Goal: Transaction & Acquisition: Purchase product/service

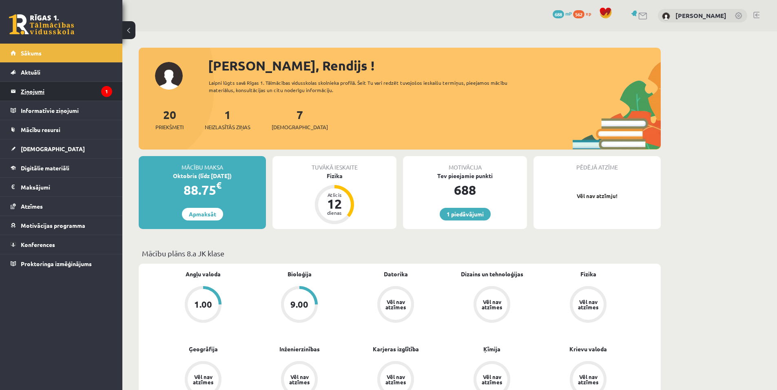
click at [66, 86] on legend "Ziņojumi 1" at bounding box center [66, 91] width 91 height 19
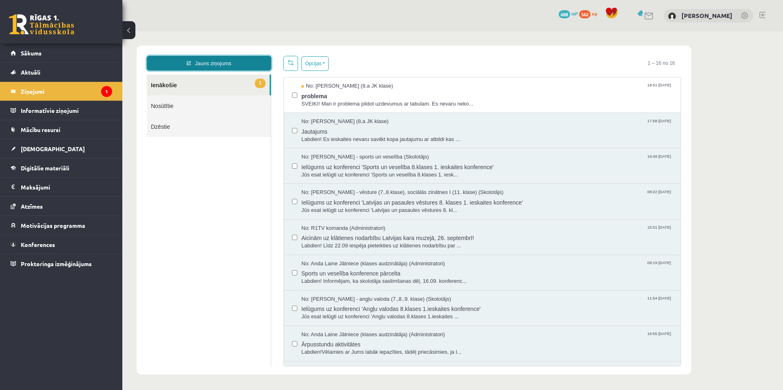
click at [203, 60] on link "Jauns ziņojums" at bounding box center [209, 63] width 124 height 15
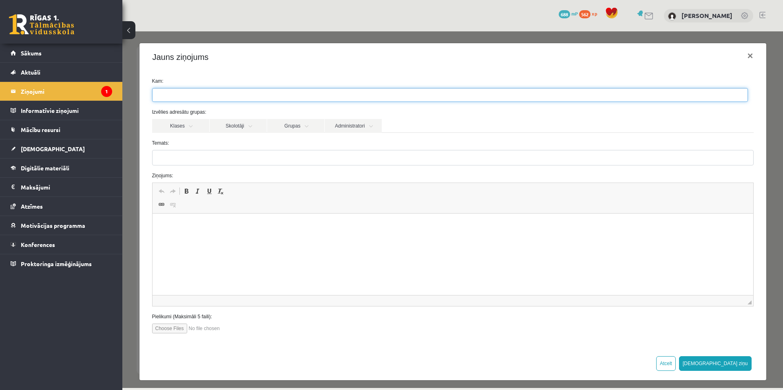
click at [185, 88] on span at bounding box center [450, 95] width 596 height 14
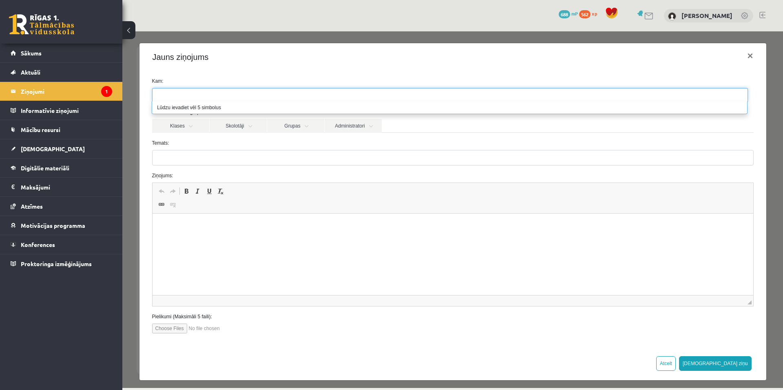
type input "*"
click at [234, 129] on link "Skolotāji" at bounding box center [238, 126] width 57 height 14
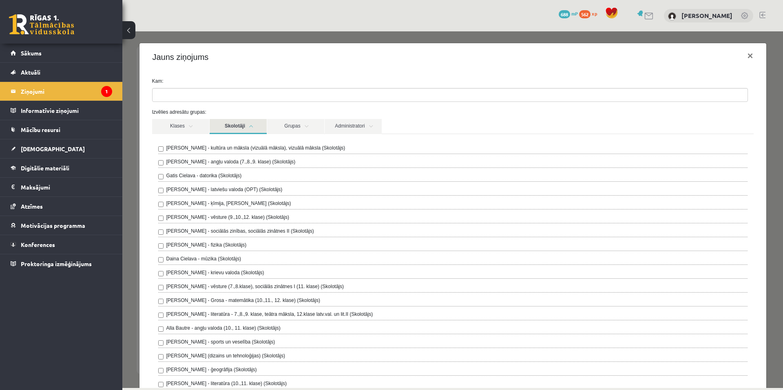
click at [247, 164] on label "Laila Priedīte-Dimiņa - angļu valoda (7.,8.,9. klase) (Skolotājs)" at bounding box center [230, 161] width 129 height 7
click at [407, 71] on div "**********" at bounding box center [453, 378] width 627 height 615
click at [191, 126] on link "Klases" at bounding box center [180, 126] width 57 height 15
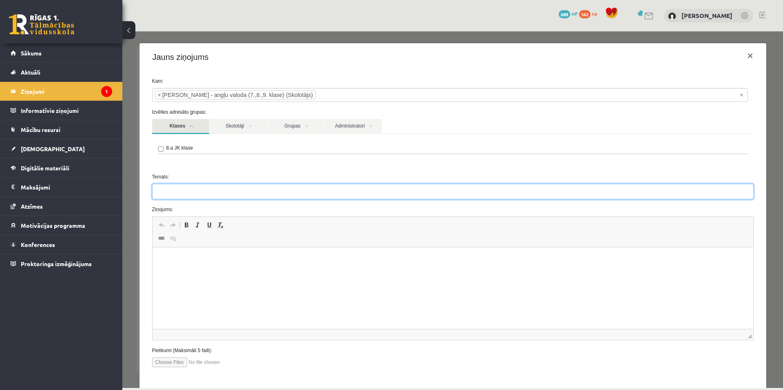
click at [173, 192] on input "Temats:" at bounding box center [453, 192] width 602 height 16
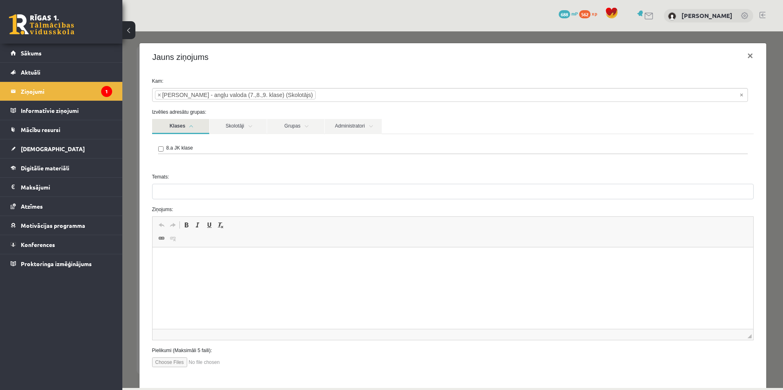
click at [198, 256] on p "Editor, wiswyg-editor-47433918295440-1758310585-912" at bounding box center [452, 260] width 585 height 9
click at [147, 213] on label "Ziņojums:" at bounding box center [453, 209] width 614 height 7
click at [32, 61] on link "Sākums" at bounding box center [62, 53] width 102 height 19
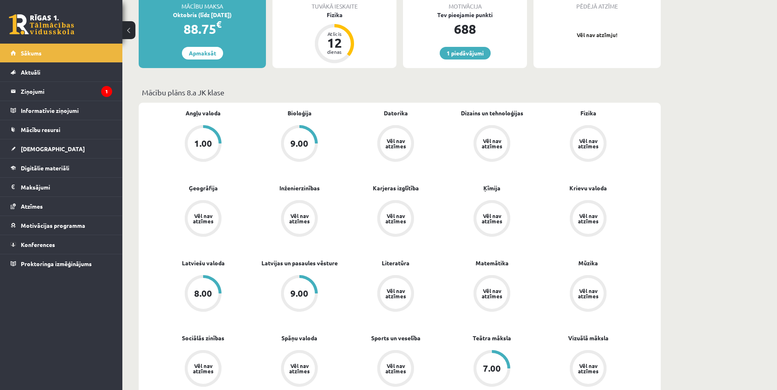
scroll to position [163, 0]
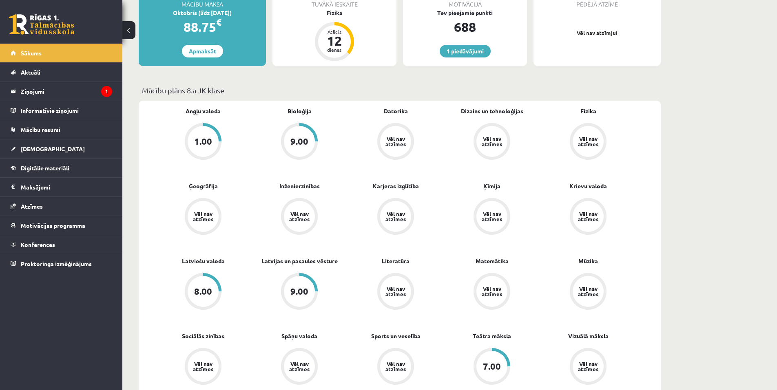
click at [209, 151] on div "1.00" at bounding box center [203, 141] width 31 height 31
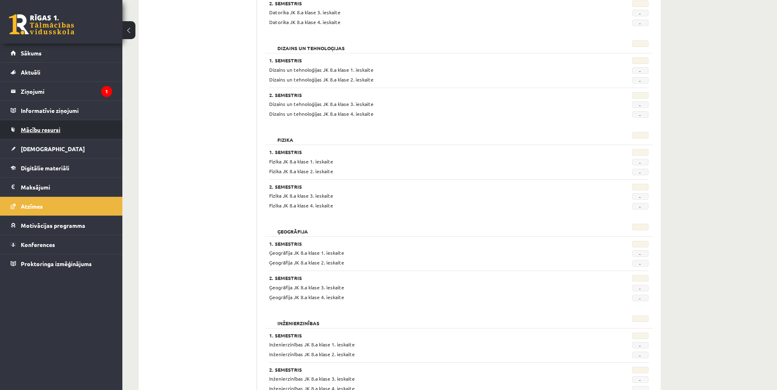
scroll to position [367, 0]
click at [50, 146] on link "[DEMOGRAPHIC_DATA]" at bounding box center [62, 149] width 102 height 19
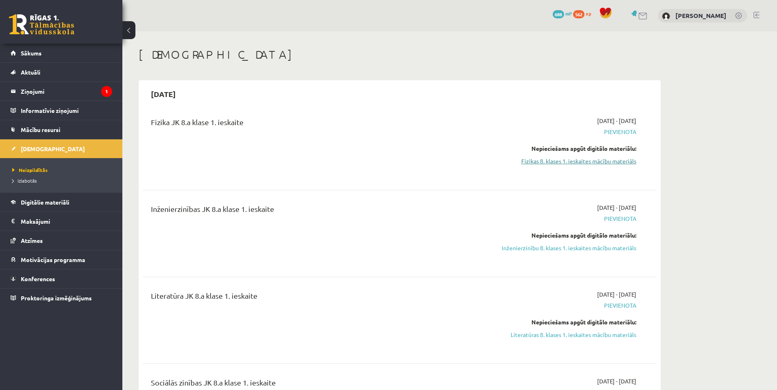
click at [577, 160] on link "Fizikas 8. klases 1. ieskaites mācību materiāls" at bounding box center [560, 161] width 154 height 9
click at [570, 163] on link "Fizikas 8. klases 1. ieskaites mācību materiāls" at bounding box center [560, 161] width 154 height 9
click at [596, 162] on link "Fizikas 8. klases 1. ieskaites mācību materiāls" at bounding box center [560, 161] width 154 height 9
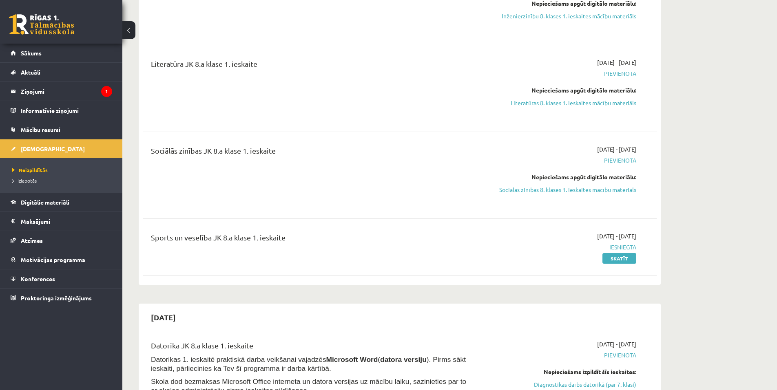
scroll to position [245, 0]
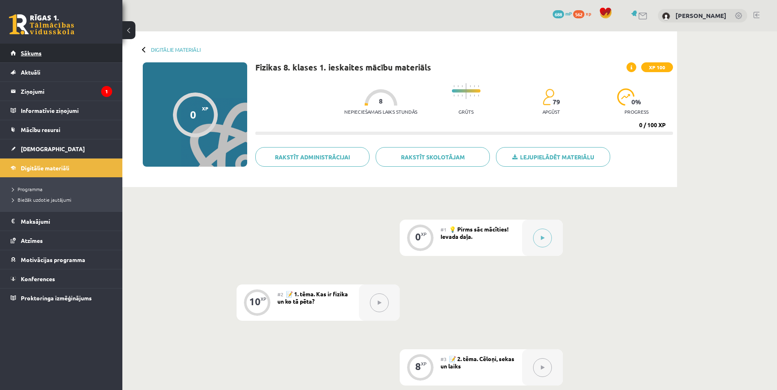
click at [20, 52] on link "Sākums" at bounding box center [62, 53] width 102 height 19
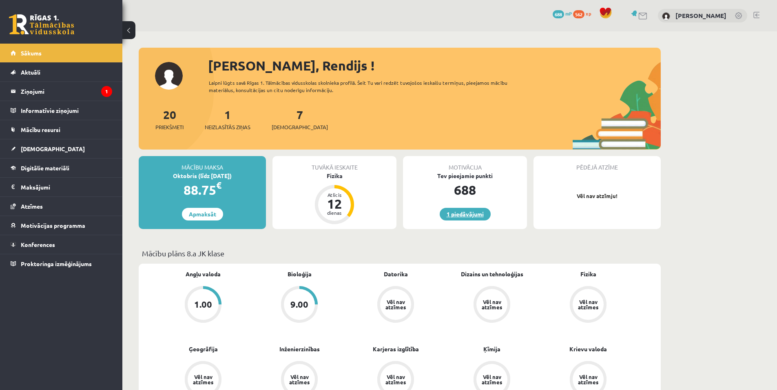
click at [460, 212] on link "1 piedāvājumi" at bounding box center [465, 214] width 51 height 13
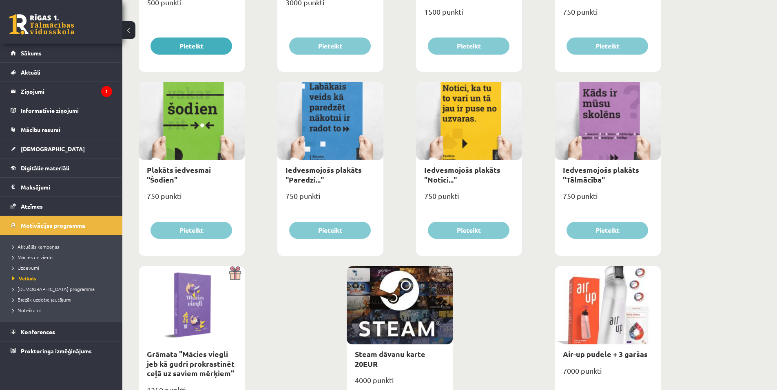
scroll to position [863, 0]
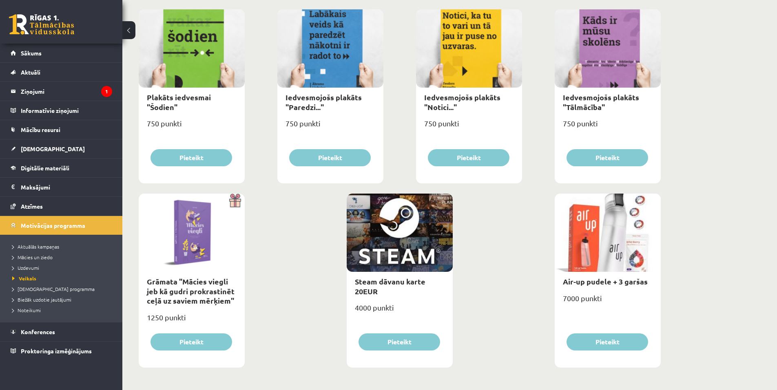
click at [378, 288] on div "Steam dāvanu karte 20EUR" at bounding box center [400, 286] width 106 height 29
click at [367, 281] on link "Steam dāvanu karte 20EUR" at bounding box center [390, 286] width 71 height 19
type input "*"
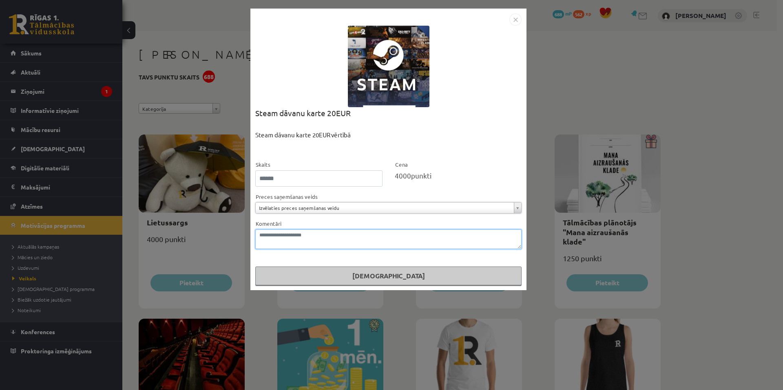
click at [291, 237] on textarea "Komentāri" at bounding box center [388, 240] width 266 height 20
click at [232, 73] on div "**********" at bounding box center [391, 195] width 783 height 390
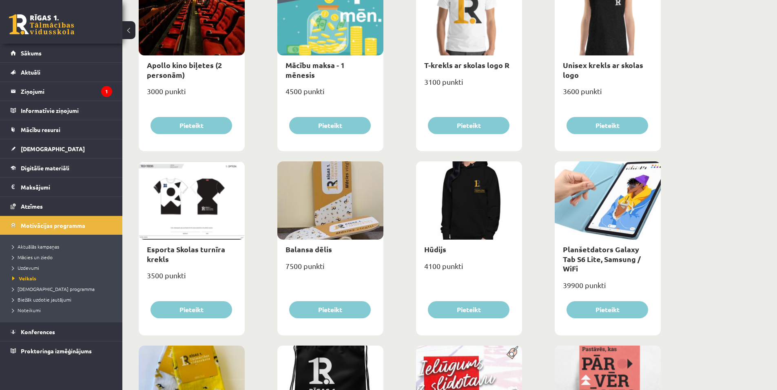
scroll to position [332, 0]
